Goal: Information Seeking & Learning: Learn about a topic

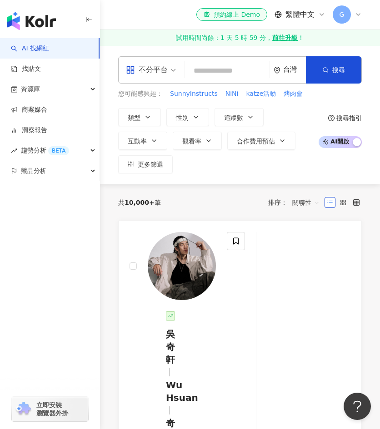
click at [200, 72] on input "search" at bounding box center [227, 70] width 77 height 17
paste input "******"
type input "******"
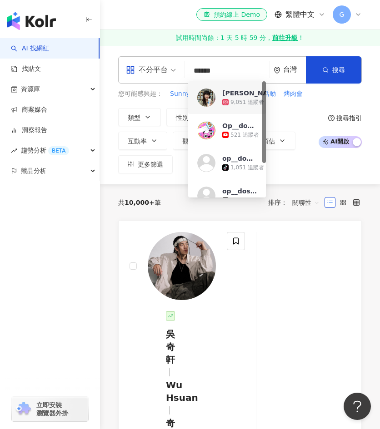
click at [214, 103] on div at bounding box center [206, 98] width 18 height 18
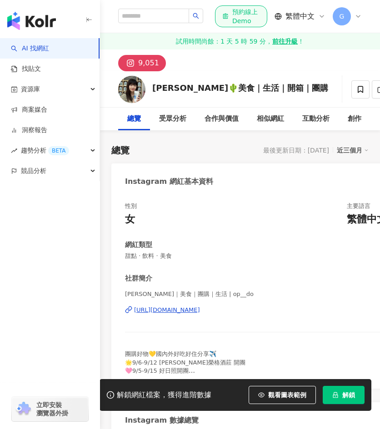
click at [342, 398] on span "解鎖" at bounding box center [348, 395] width 13 height 7
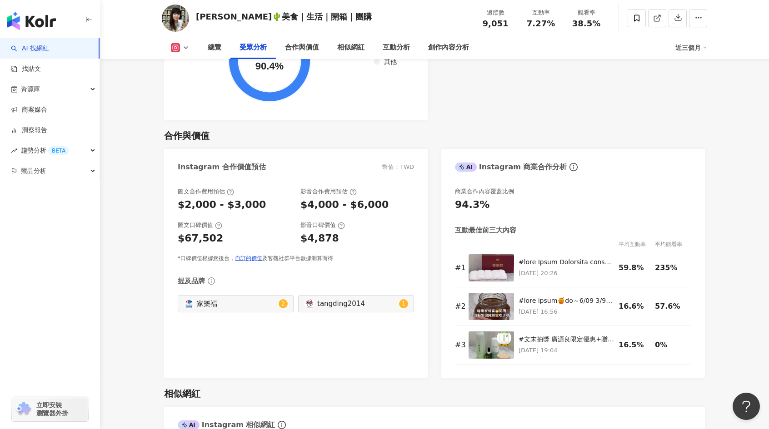
scroll to position [1181, 0]
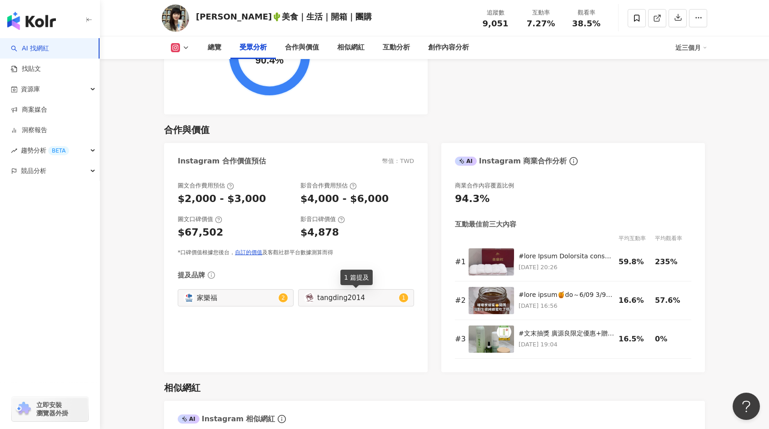
click at [329, 299] on div "tangding2014" at bounding box center [357, 298] width 80 height 10
type input "**********"
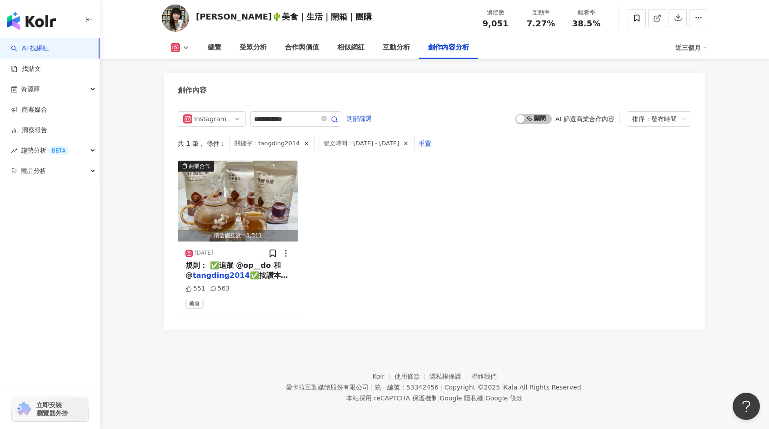
scroll to position [2796, 0]
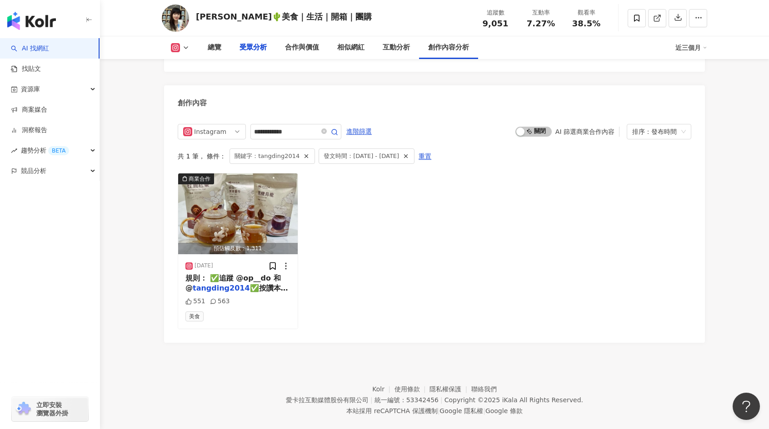
scroll to position [1181, 0]
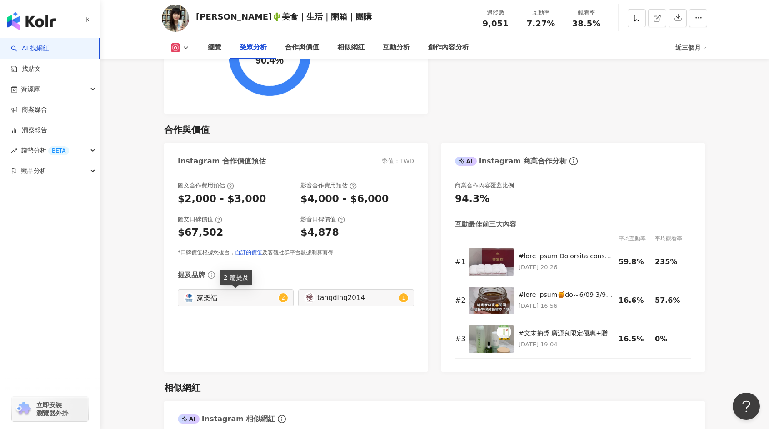
click at [239, 301] on div "家樂福" at bounding box center [237, 298] width 80 height 10
type input "**********"
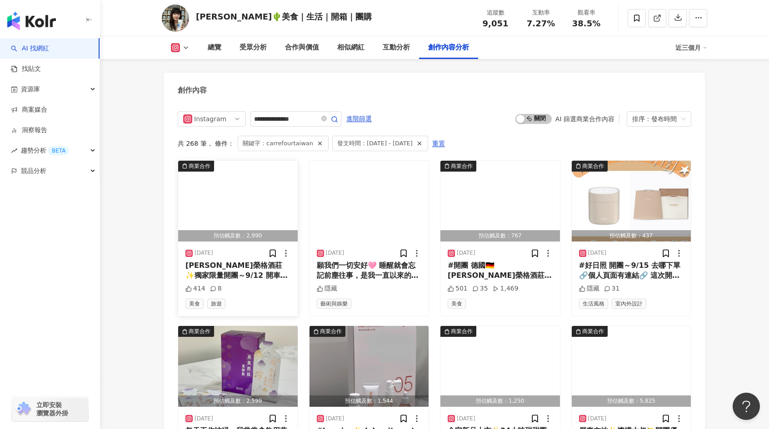
scroll to position [2796, 0]
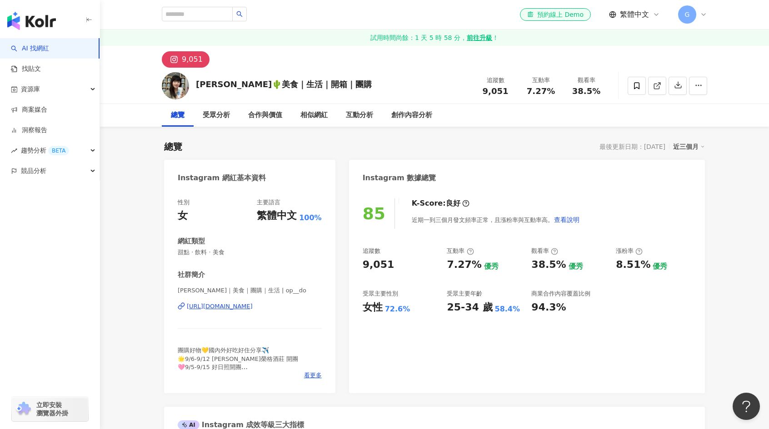
drag, startPoint x: 442, startPoint y: 127, endPoint x: 413, endPoint y: 138, distance: 30.9
click at [379, 144] on div "總覽 最後更新日期：[DATE] 近三個月" at bounding box center [434, 146] width 541 height 13
drag, startPoint x: 529, startPoint y: 266, endPoint x: 559, endPoint y: 264, distance: 30.0
click at [379, 264] on div "追蹤數 9,051 互動率 7.27% 優秀 觀看率 38.5% 優秀 漲粉率 8.51% 優秀 受眾主要性別 女性 72.6% 受眾主要年齡 25-34 歲…" at bounding box center [527, 280] width 328 height 67
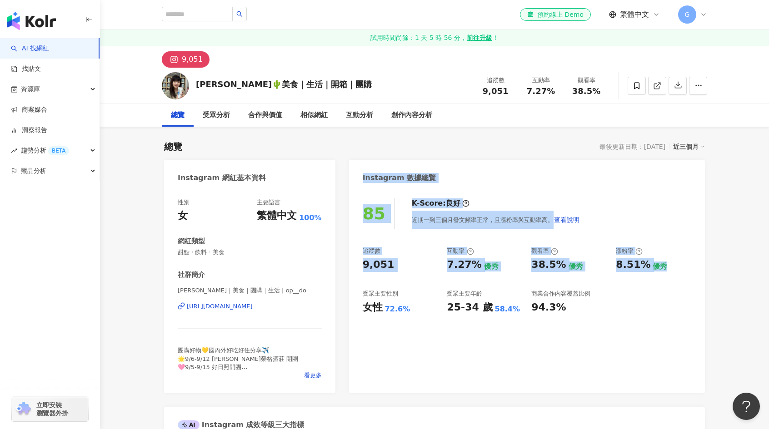
drag, startPoint x: 354, startPoint y: 181, endPoint x: 656, endPoint y: 340, distance: 340.8
click at [379, 342] on div "Instagram 數據總覽 85 K-Score : 良好 近期一到三個月發文頻率正常，且漲粉率與互動率高。 查看說明 追蹤數 9,051 互動率 7.27…" at bounding box center [527, 277] width 356 height 234
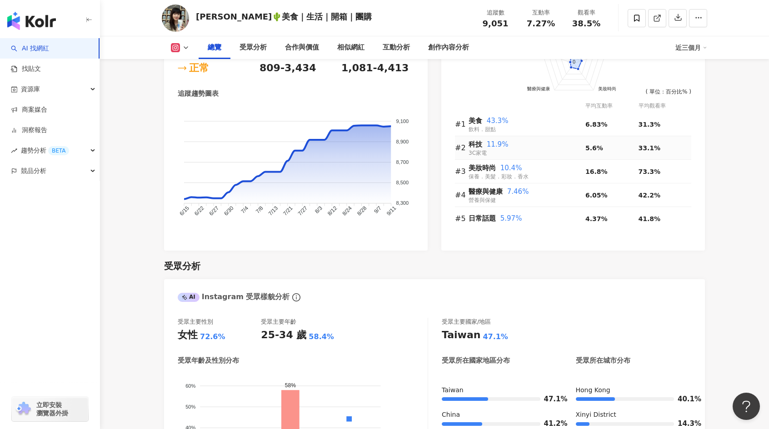
scroll to position [273, 0]
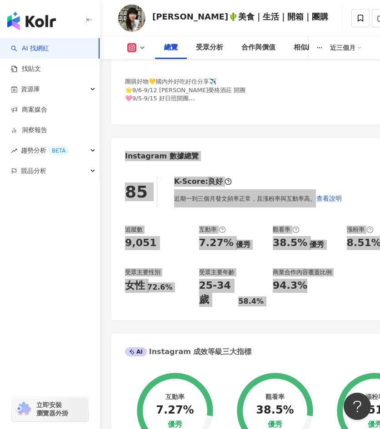
scroll to position [454, 0]
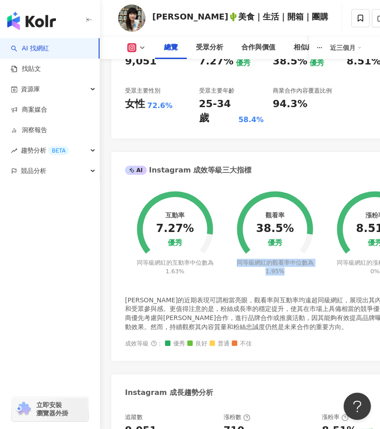
drag, startPoint x: 237, startPoint y: 248, endPoint x: 313, endPoint y: 256, distance: 76.8
click at [318, 259] on div "觀看率 38.5% 優秀 同等級網紅的觀看率中位數為 1.95%" at bounding box center [275, 227] width 100 height 96
